Goal: Transaction & Acquisition: Subscribe to service/newsletter

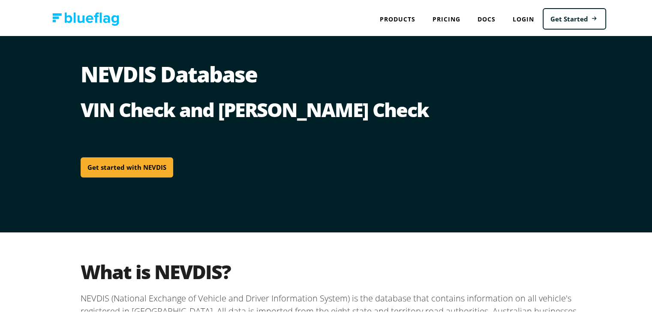
click at [127, 169] on link "Get started with NEVDIS" at bounding box center [127, 166] width 93 height 20
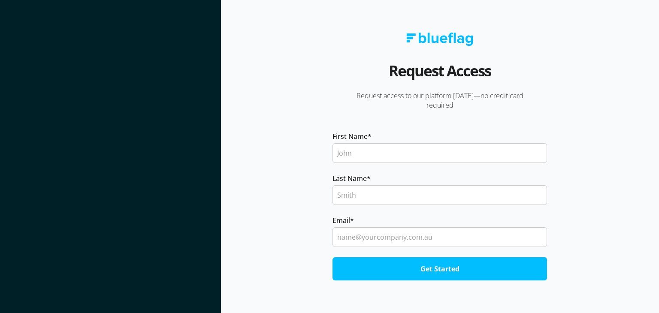
click at [374, 157] on input "First Name *" at bounding box center [439, 153] width 214 height 20
type input "[PERSON_NAME]"
click at [355, 198] on input "Last Name *" at bounding box center [439, 195] width 214 height 20
type input "Saad"
click at [355, 237] on input "Email *" at bounding box center [439, 237] width 214 height 20
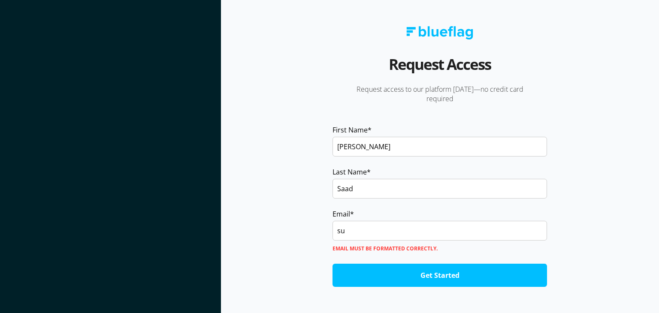
type input "[EMAIL_ADDRESS][DOMAIN_NAME]"
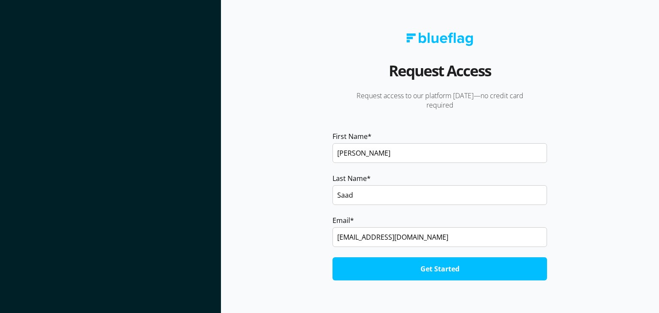
click at [395, 270] on input "Get Started" at bounding box center [439, 268] width 214 height 23
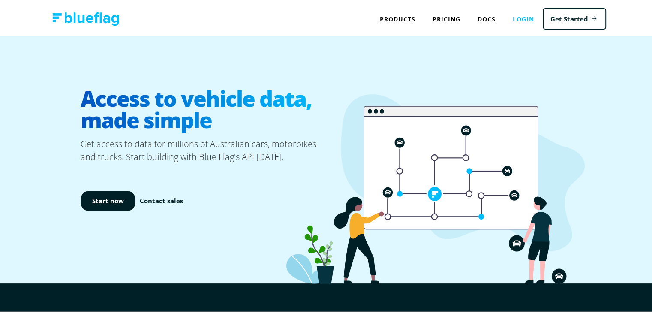
click at [516, 16] on link "Login" at bounding box center [523, 18] width 39 height 18
